Goal: Find specific page/section: Find specific page/section

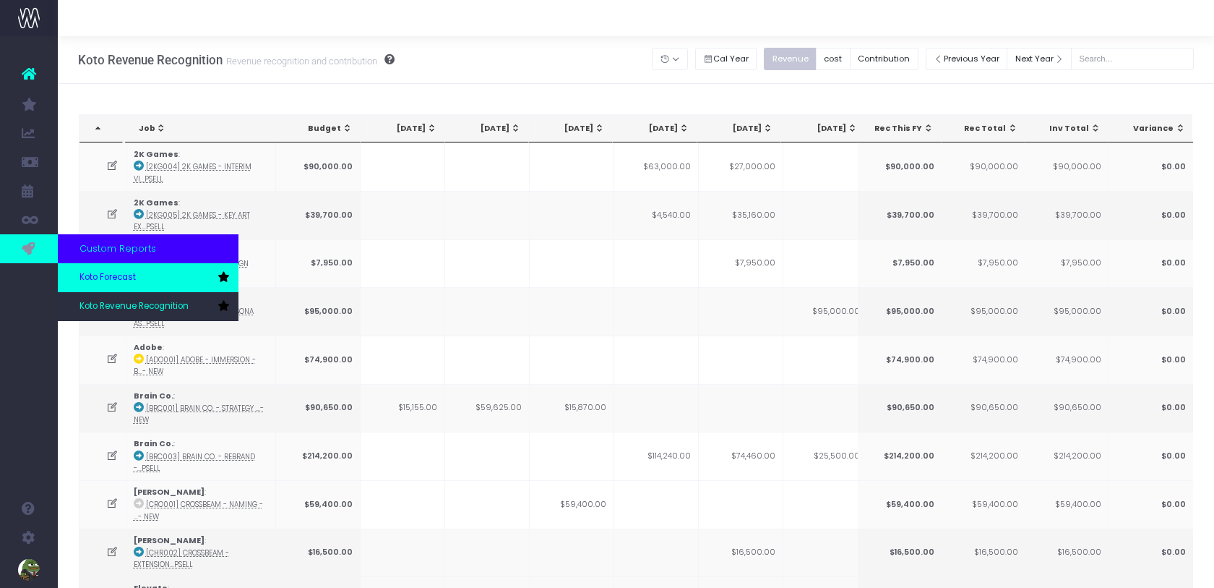
click at [92, 283] on span "Koto Forecast" at bounding box center [108, 277] width 56 height 13
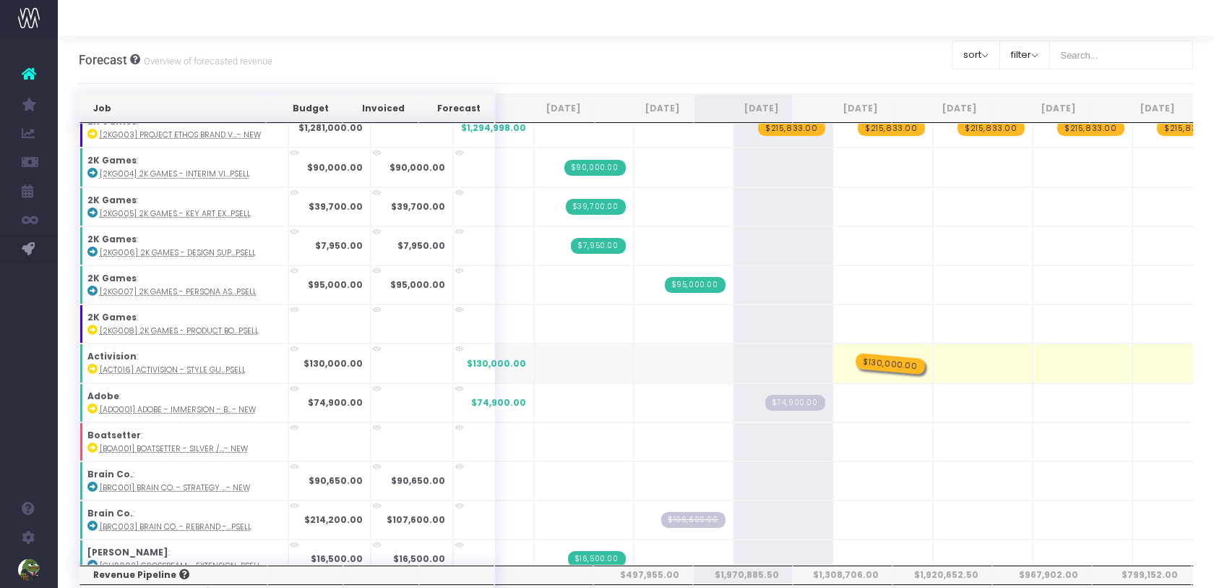
drag, startPoint x: 752, startPoint y: 353, endPoint x: 841, endPoint y: 352, distance: 88.9
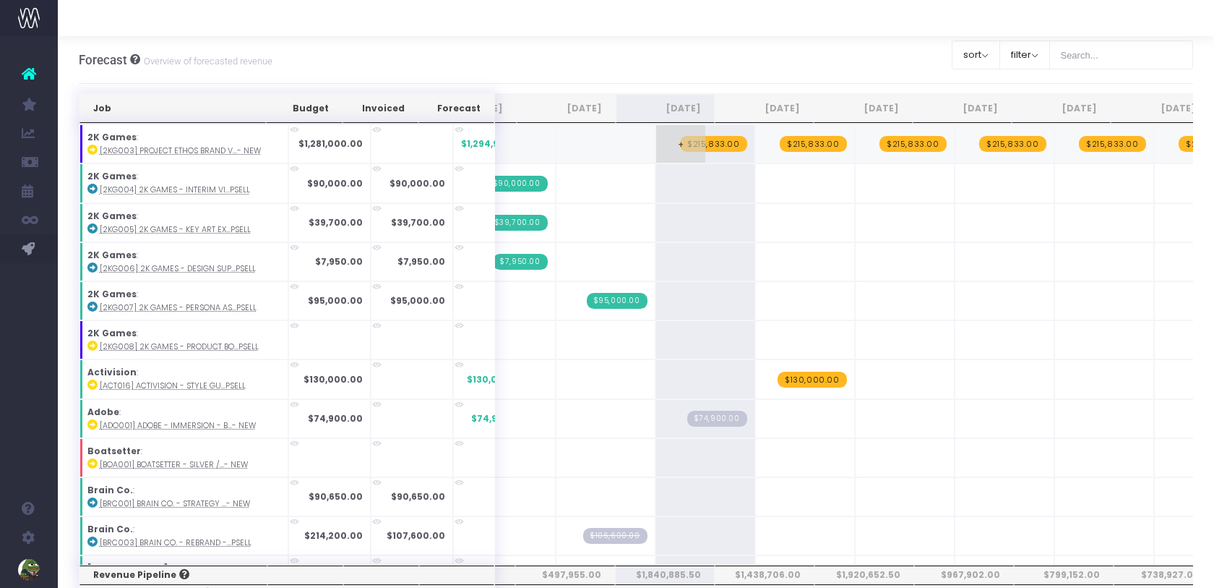
scroll to position [0, 155]
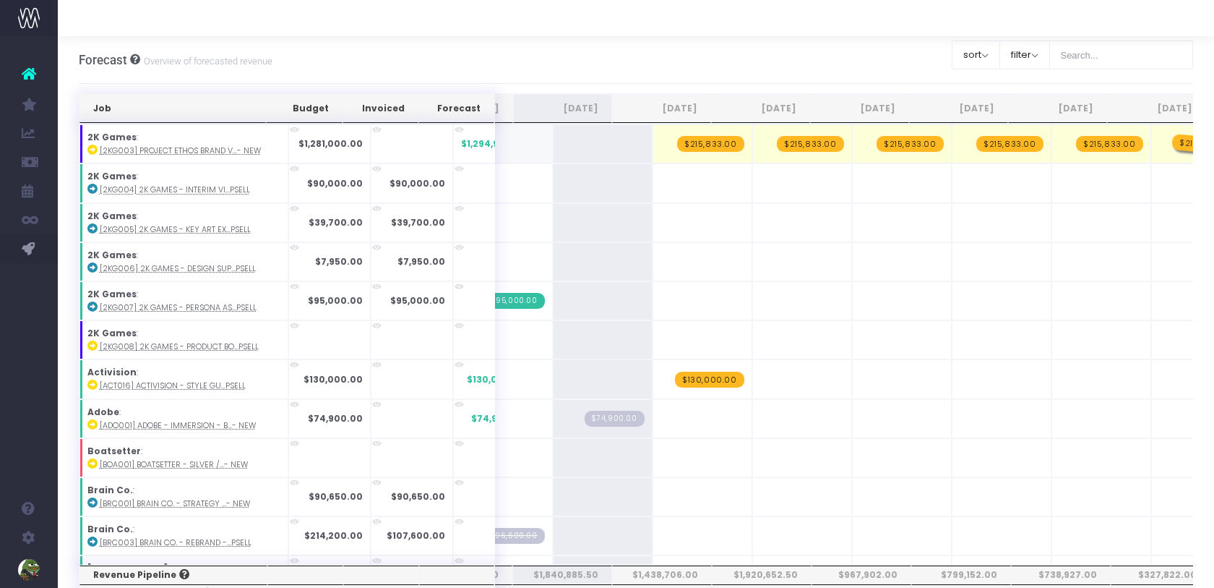
drag, startPoint x: 579, startPoint y: 142, endPoint x: 1133, endPoint y: 138, distance: 554.4
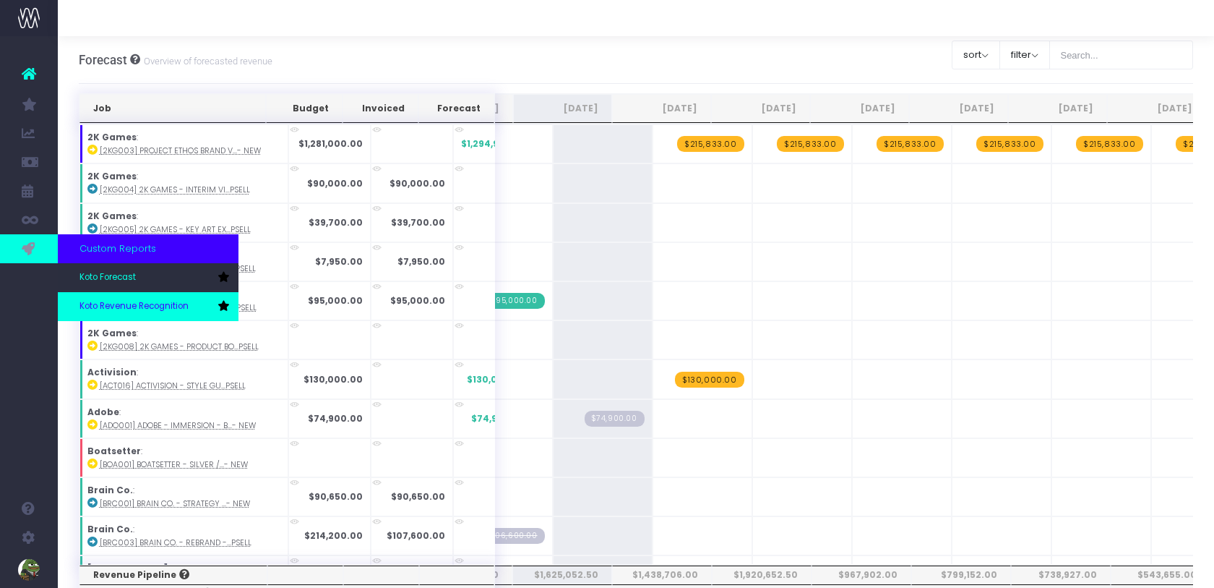
click at [89, 300] on span "Koto Revenue Recognition" at bounding box center [134, 306] width 109 height 13
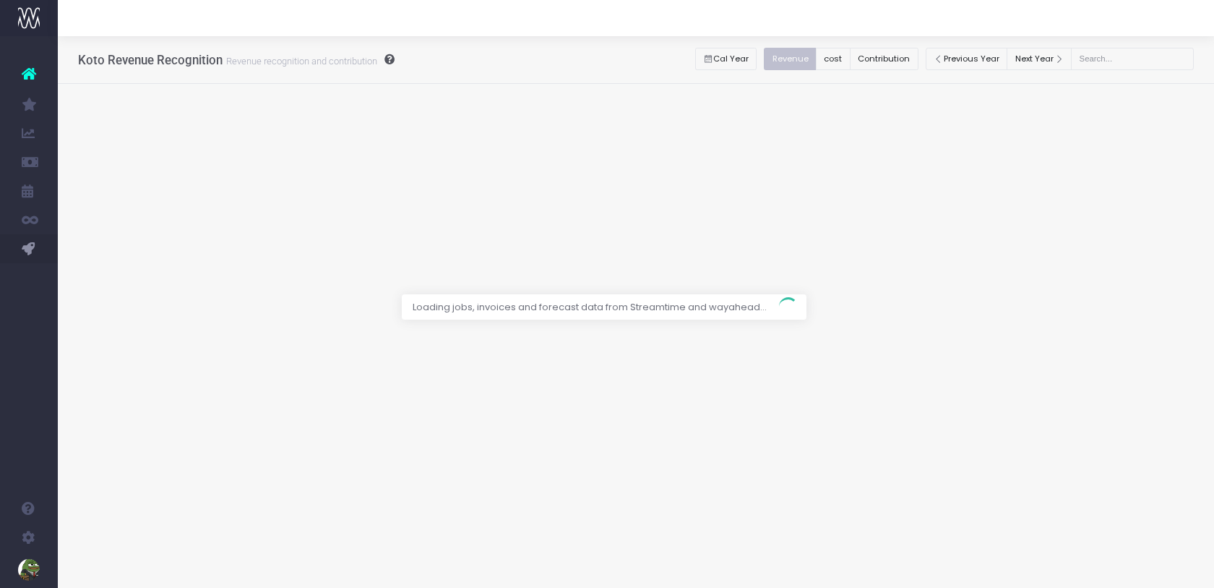
click at [905, 62] on div at bounding box center [607, 294] width 1214 height 588
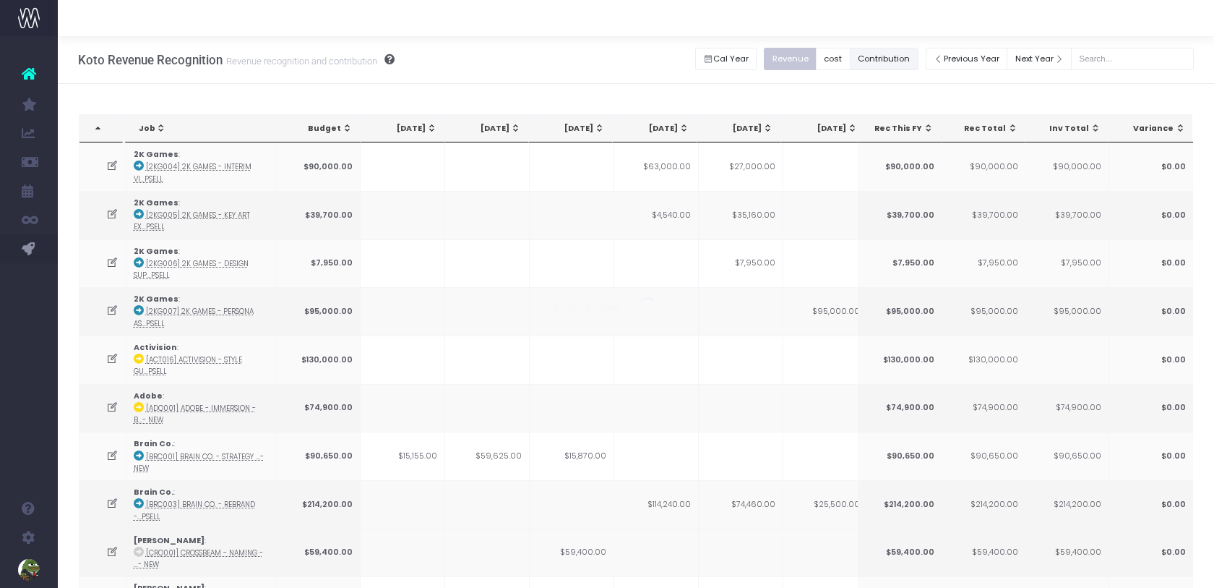
click at [898, 62] on button "Contribution" at bounding box center [884, 59] width 69 height 22
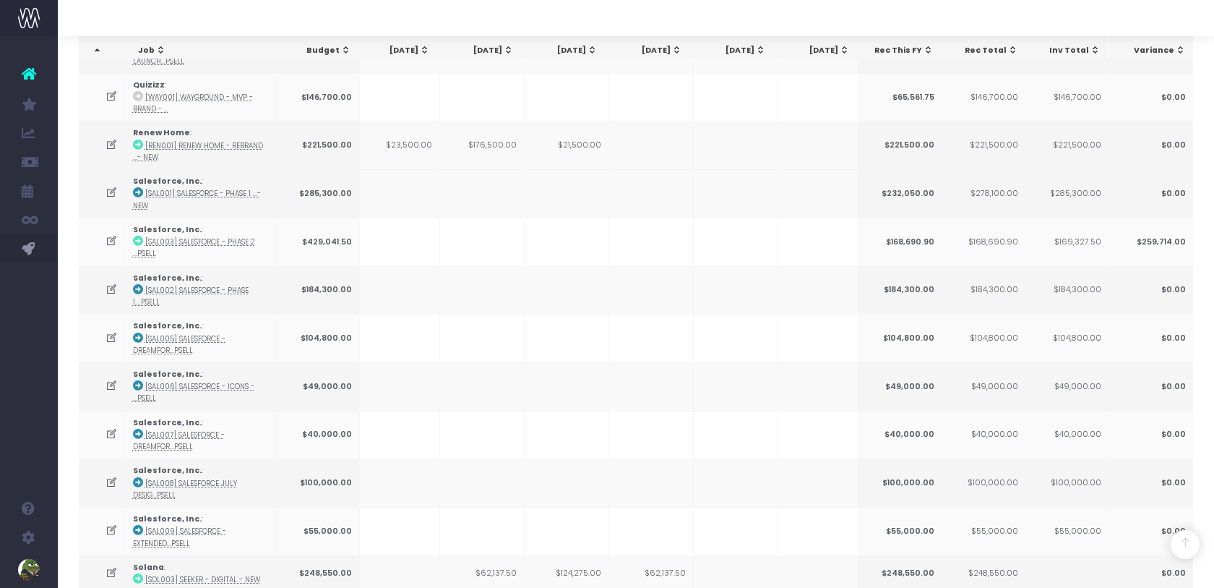
scroll to position [2229, 0]
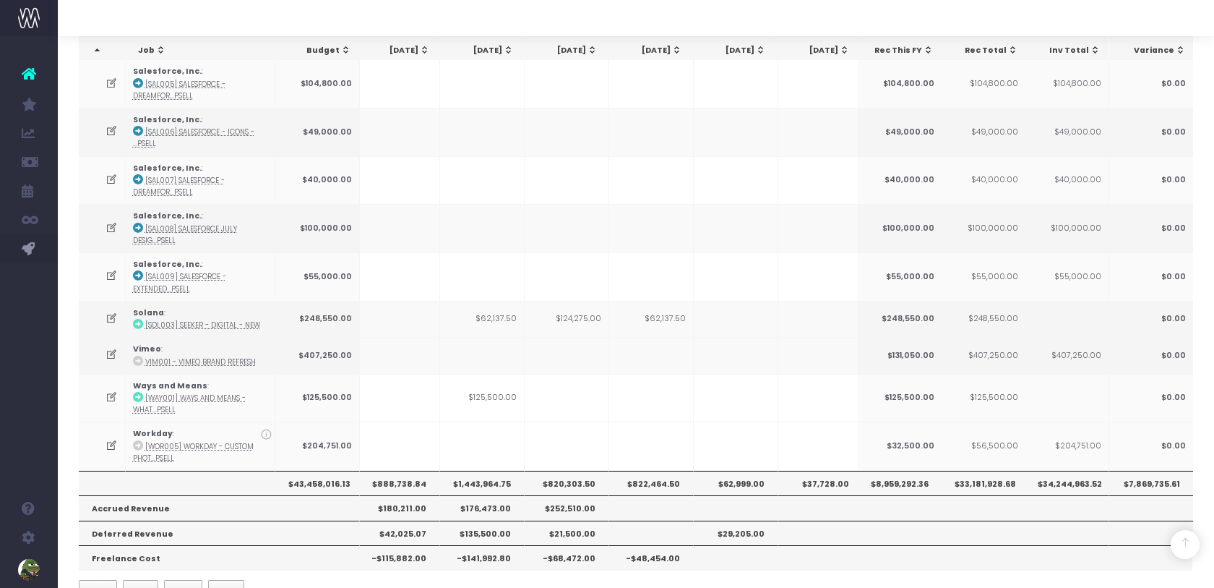
click at [572, 471] on th "$820,303.50" at bounding box center [567, 483] width 85 height 25
